Goal: Information Seeking & Learning: Learn about a topic

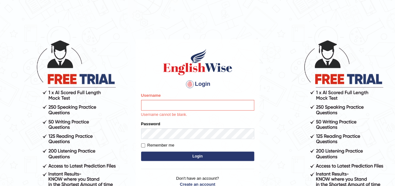
type input "otgontsetseg_parramatta"
click at [219, 159] on div "Login Please fix the following errors: Username otgontsetseg_parramatta Usernam…" at bounding box center [198, 122] width 124 height 164
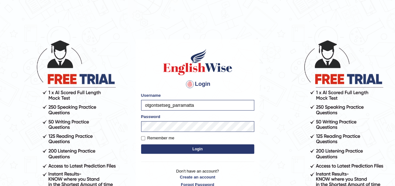
click at [194, 150] on button "Login" at bounding box center [197, 149] width 113 height 9
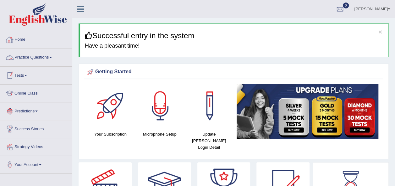
click at [44, 58] on link "Practice Questions" at bounding box center [36, 57] width 72 height 16
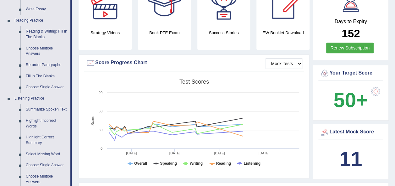
scroll to position [171, 0]
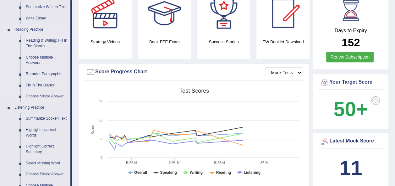
click at [40, 44] on link "Reading & Writing: Fill In The Blanks" at bounding box center [46, 43] width 47 height 17
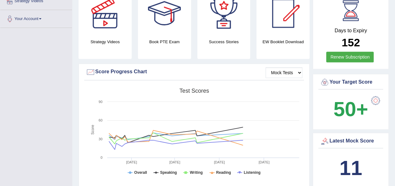
scroll to position [91, 0]
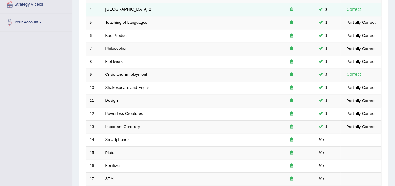
scroll to position [163, 0]
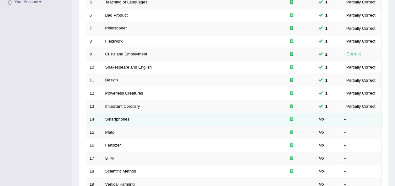
click at [118, 113] on td "Smartphones" at bounding box center [185, 119] width 166 height 13
click at [116, 117] on link "Smartphones" at bounding box center [117, 119] width 24 height 5
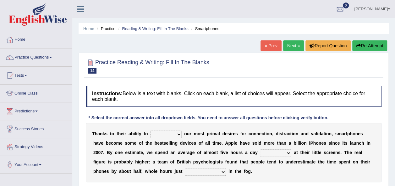
click at [175, 134] on select "hijack describe sharpen conserve" at bounding box center [165, 135] width 31 height 8
select select "describe"
click at [150, 131] on select "hijack describe sharpen conserve" at bounding box center [165, 135] width 31 height 8
click at [260, 152] on select "watching waggling snoring staring" at bounding box center [275, 154] width 31 height 8
select select "staring"
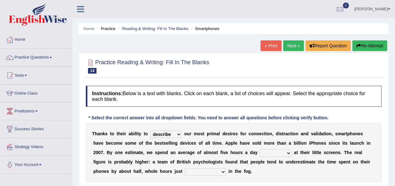
click at [260, 150] on select "watching waggling snoring staring" at bounding box center [275, 154] width 31 height 8
click at [185, 172] on select "has evaporated evaporating evaporate evaporates" at bounding box center [205, 173] width 41 height 8
select select "has evaporated"
click at [185, 169] on select "has evaporated evaporating evaporate evaporates" at bounding box center [205, 173] width 41 height 8
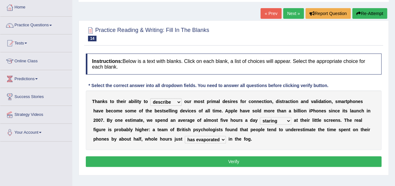
scroll to position [34, 0]
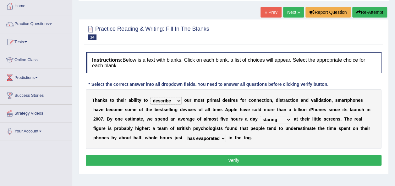
click at [333, 160] on button "Verify" at bounding box center [233, 160] width 295 height 11
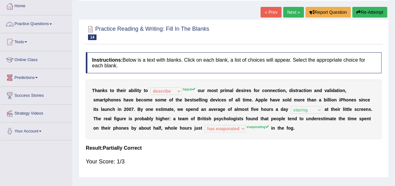
click at [40, 25] on link "Practice Questions" at bounding box center [36, 23] width 72 height 16
click at [36, 23] on link "Practice Questions" at bounding box center [36, 23] width 72 height 16
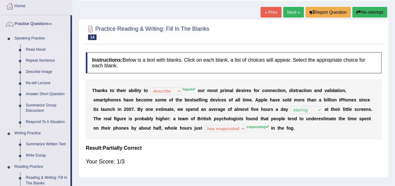
click at [35, 50] on link "Read Aloud" at bounding box center [46, 49] width 47 height 11
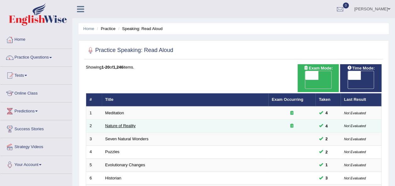
click at [118, 124] on link "Nature of Reality" at bounding box center [120, 126] width 30 height 5
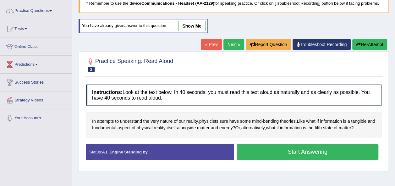
scroll to position [57, 0]
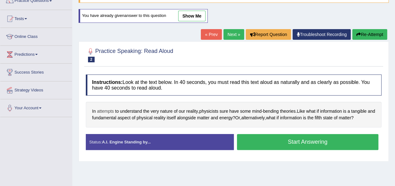
click at [106, 112] on span "attempts" at bounding box center [105, 111] width 17 height 7
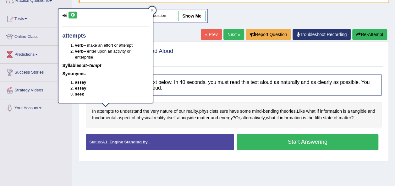
click at [72, 15] on icon at bounding box center [72, 15] width 5 height 4
click at [335, 143] on button "Start Answering" at bounding box center [308, 142] width 142 height 16
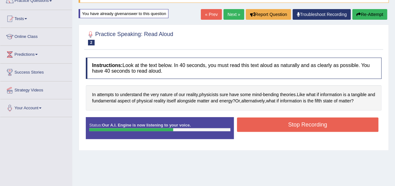
click at [337, 130] on button "Stop Recording" at bounding box center [308, 125] width 142 height 14
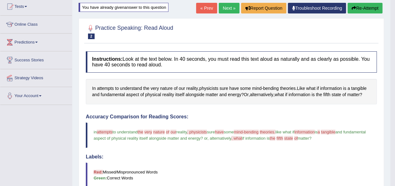
scroll to position [70, 0]
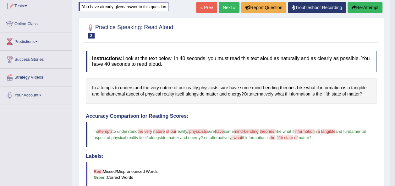
click at [373, 6] on button "Re-Attempt" at bounding box center [364, 7] width 35 height 11
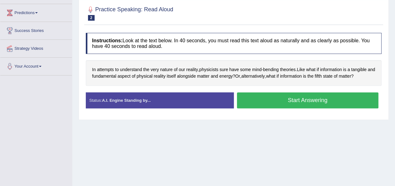
scroll to position [105, 0]
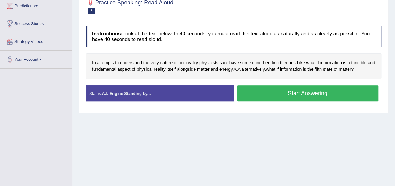
click at [289, 94] on button "Start Answering" at bounding box center [308, 94] width 142 height 16
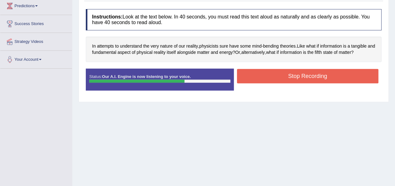
click at [302, 77] on button "Stop Recording" at bounding box center [308, 76] width 142 height 14
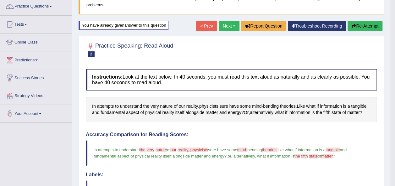
scroll to position [51, 0]
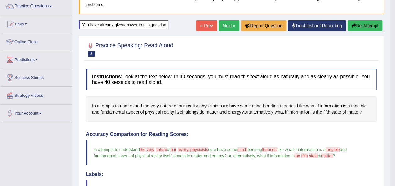
click at [289, 104] on span "theories" at bounding box center [288, 106] width 16 height 7
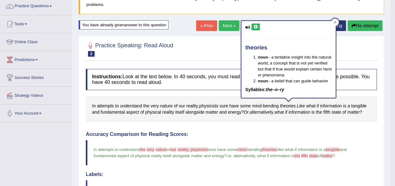
click at [257, 28] on icon at bounding box center [255, 27] width 5 height 4
click at [164, 104] on span "nature" at bounding box center [166, 106] width 13 height 7
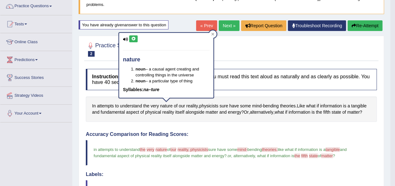
click at [134, 38] on icon at bounding box center [133, 39] width 5 height 4
click at [365, 21] on button "Re-Attempt" at bounding box center [364, 25] width 35 height 11
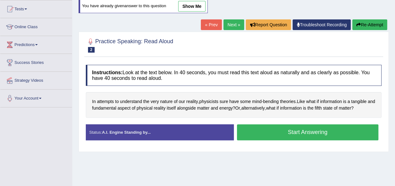
scroll to position [79, 0]
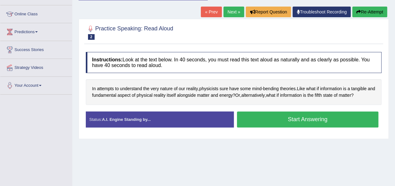
click at [273, 115] on button "Start Answering" at bounding box center [308, 120] width 142 height 16
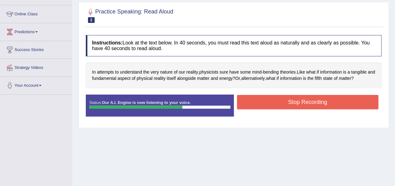
click at [284, 100] on button "Stop Recording" at bounding box center [308, 102] width 142 height 14
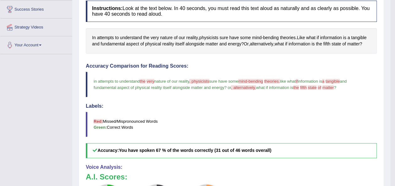
scroll to position [121, 0]
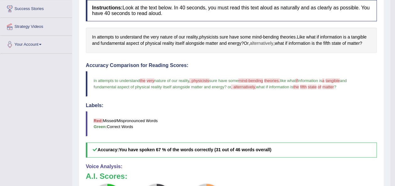
click at [259, 41] on span "alternatively" at bounding box center [262, 43] width 24 height 7
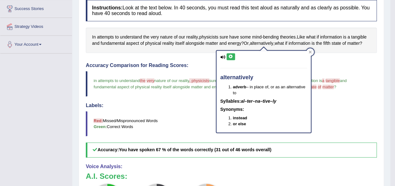
click at [230, 55] on icon at bounding box center [230, 57] width 5 height 4
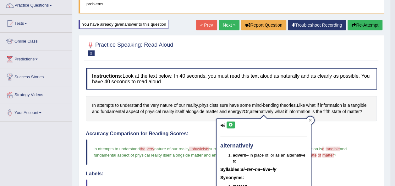
scroll to position [49, 0]
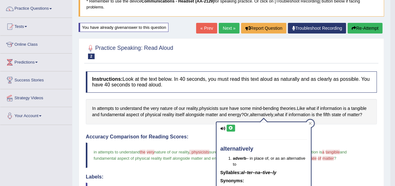
click at [232, 25] on link "Next »" at bounding box center [229, 28] width 21 height 11
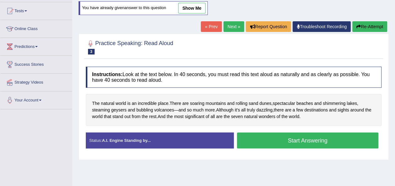
scroll to position [69, 0]
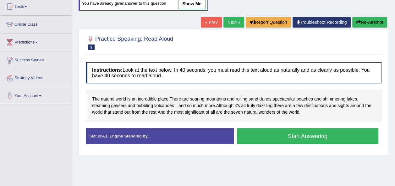
click at [251, 135] on button "Start Answering" at bounding box center [308, 136] width 142 height 16
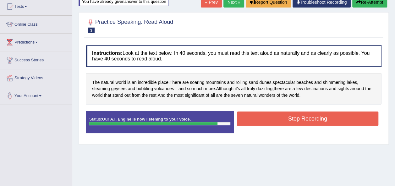
click at [255, 122] on button "Stop Recording" at bounding box center [308, 119] width 142 height 14
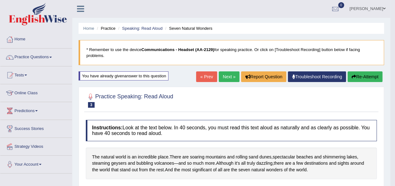
scroll to position [0, 0]
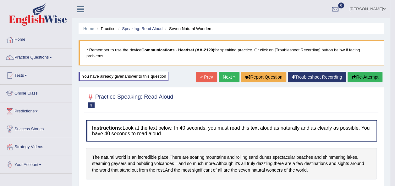
click at [229, 74] on link "Next »" at bounding box center [229, 77] width 21 height 11
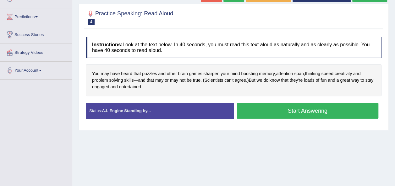
scroll to position [97, 0]
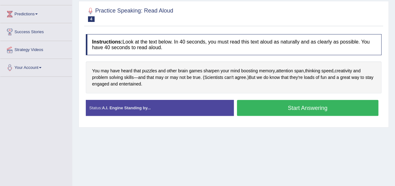
click at [269, 108] on button "Start Answering" at bounding box center [308, 108] width 142 height 16
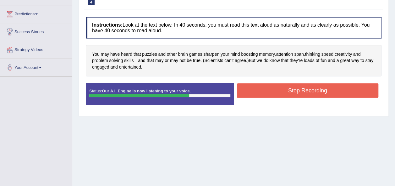
click at [303, 94] on button "Stop Recording" at bounding box center [308, 91] width 142 height 14
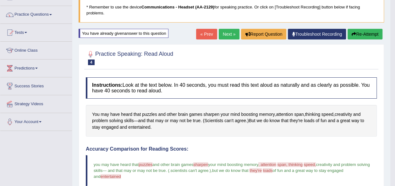
scroll to position [40, 0]
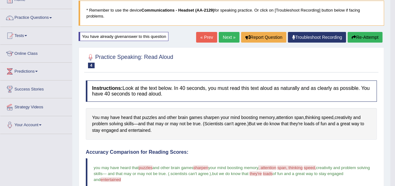
click at [360, 36] on button "Re-Attempt" at bounding box center [364, 37] width 35 height 11
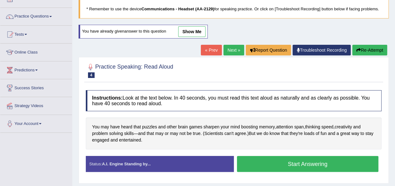
scroll to position [40, 0]
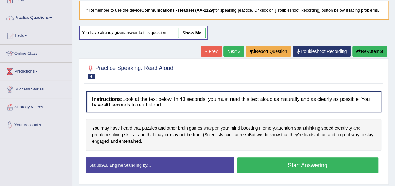
click at [206, 127] on span "sharpen" at bounding box center [211, 128] width 16 height 7
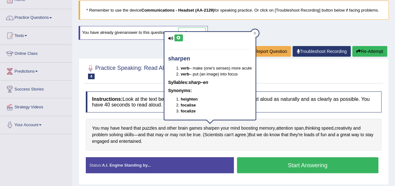
click at [181, 35] on button at bounding box center [178, 38] width 8 height 7
click at [271, 159] on button "Start Answering" at bounding box center [308, 166] width 142 height 16
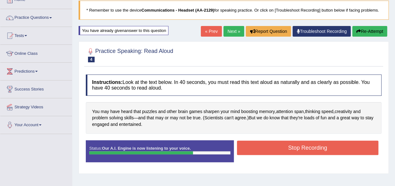
click at [289, 146] on button "Stop Recording" at bounding box center [308, 148] width 142 height 14
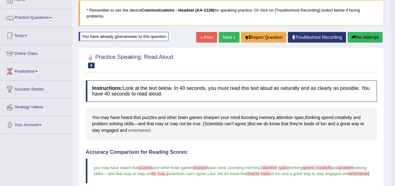
click at [146, 129] on span "entertained" at bounding box center [139, 130] width 22 height 7
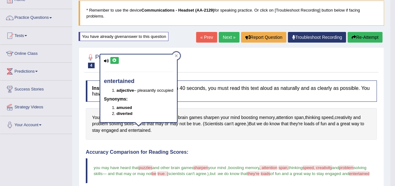
click at [118, 61] on button at bounding box center [114, 60] width 8 height 7
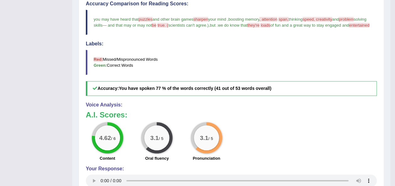
scroll to position [0, 0]
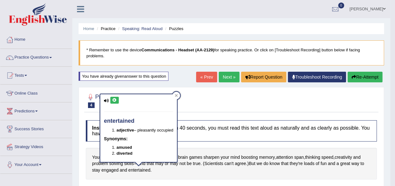
click at [286, 93] on div at bounding box center [231, 100] width 291 height 19
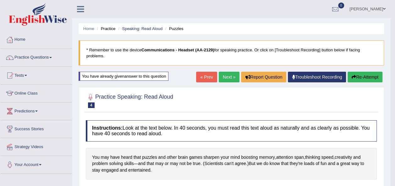
click at [225, 76] on link "Next »" at bounding box center [229, 77] width 21 height 11
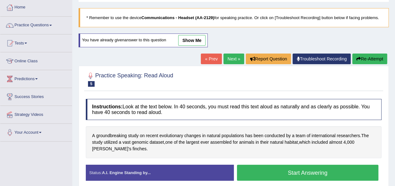
scroll to position [63, 0]
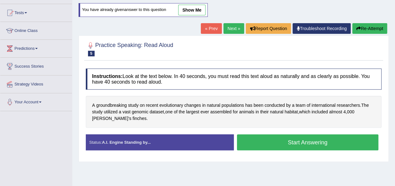
click at [256, 140] on button "Start Answering" at bounding box center [308, 143] width 142 height 16
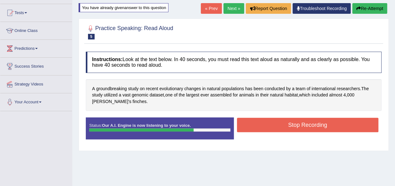
click at [304, 127] on button "Stop Recording" at bounding box center [308, 125] width 142 height 14
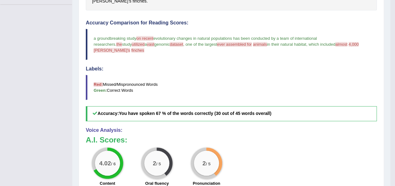
scroll to position [0, 0]
